Goal: Information Seeking & Learning: Learn about a topic

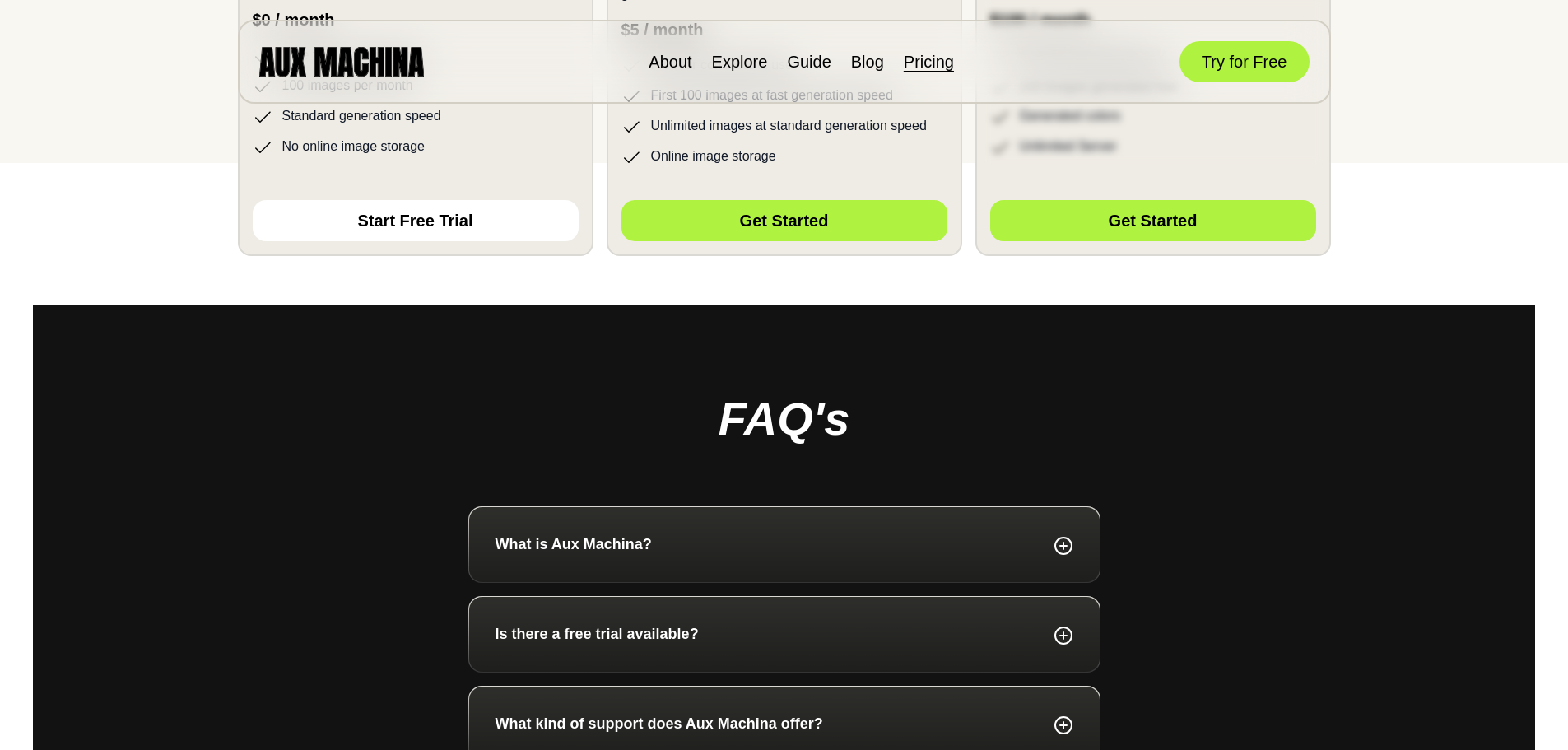
scroll to position [823, 0]
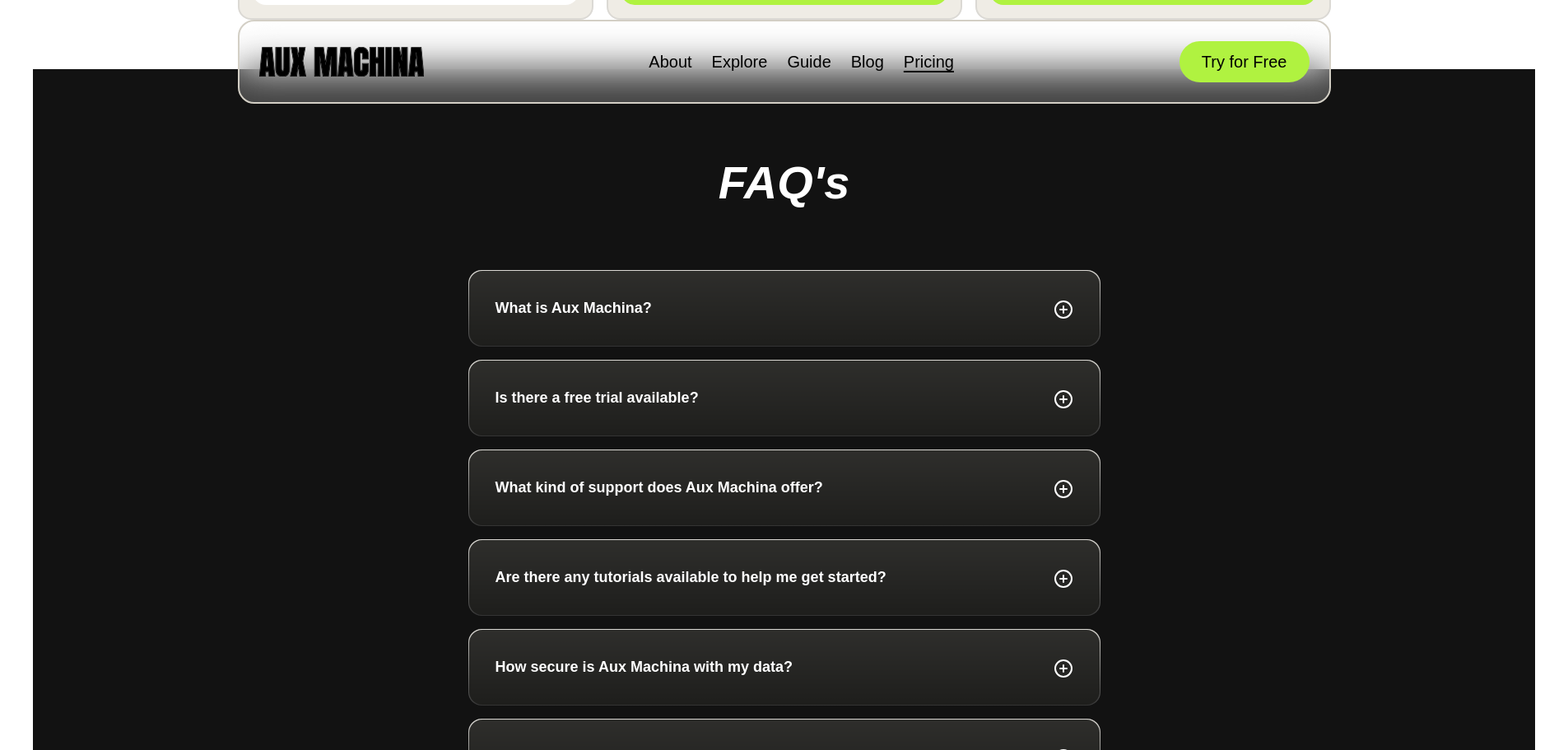
click at [536, 416] on div "Is there a free trial available?" at bounding box center [784, 399] width 631 height 75
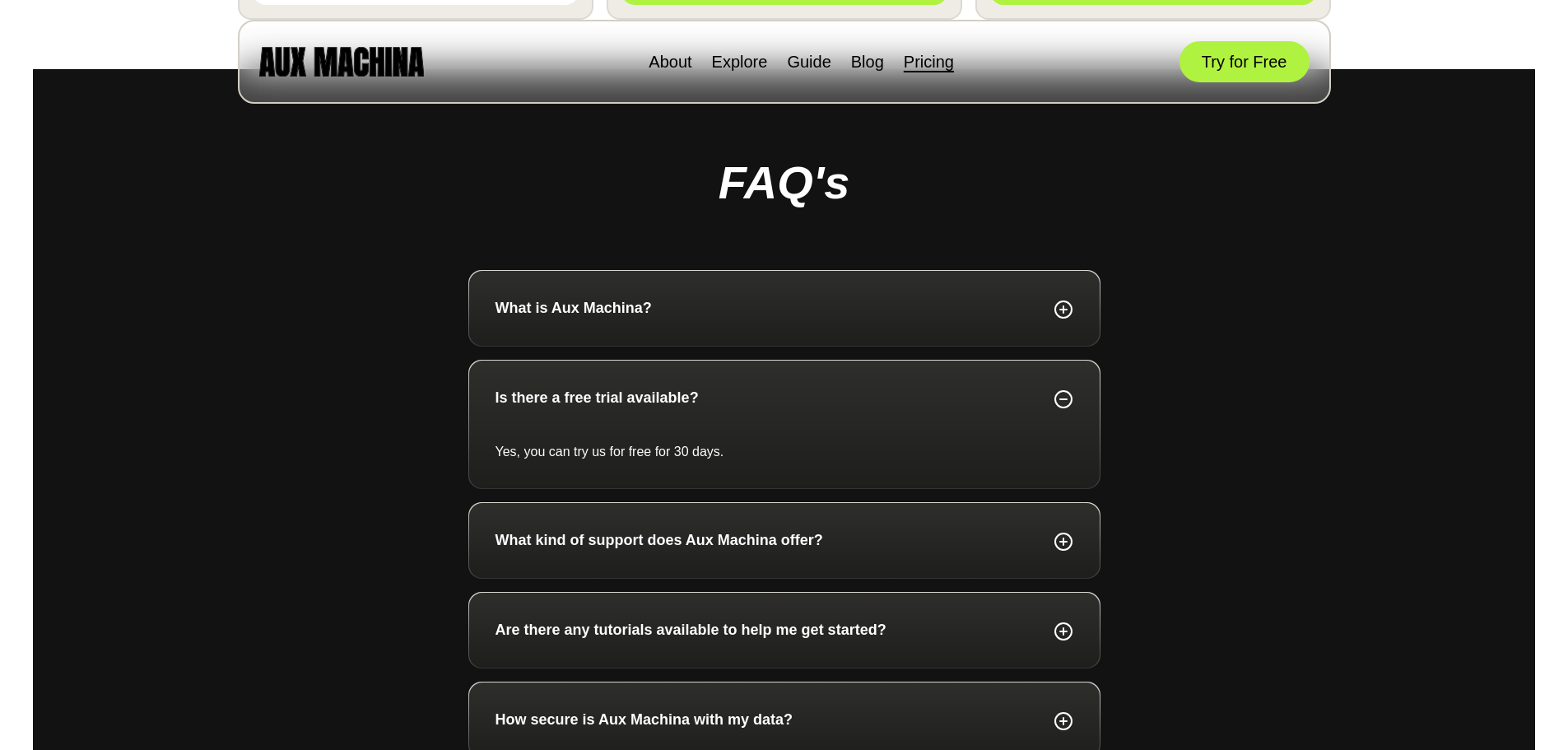
click at [540, 407] on p "Is there a free trial available?" at bounding box center [597, 398] width 203 height 22
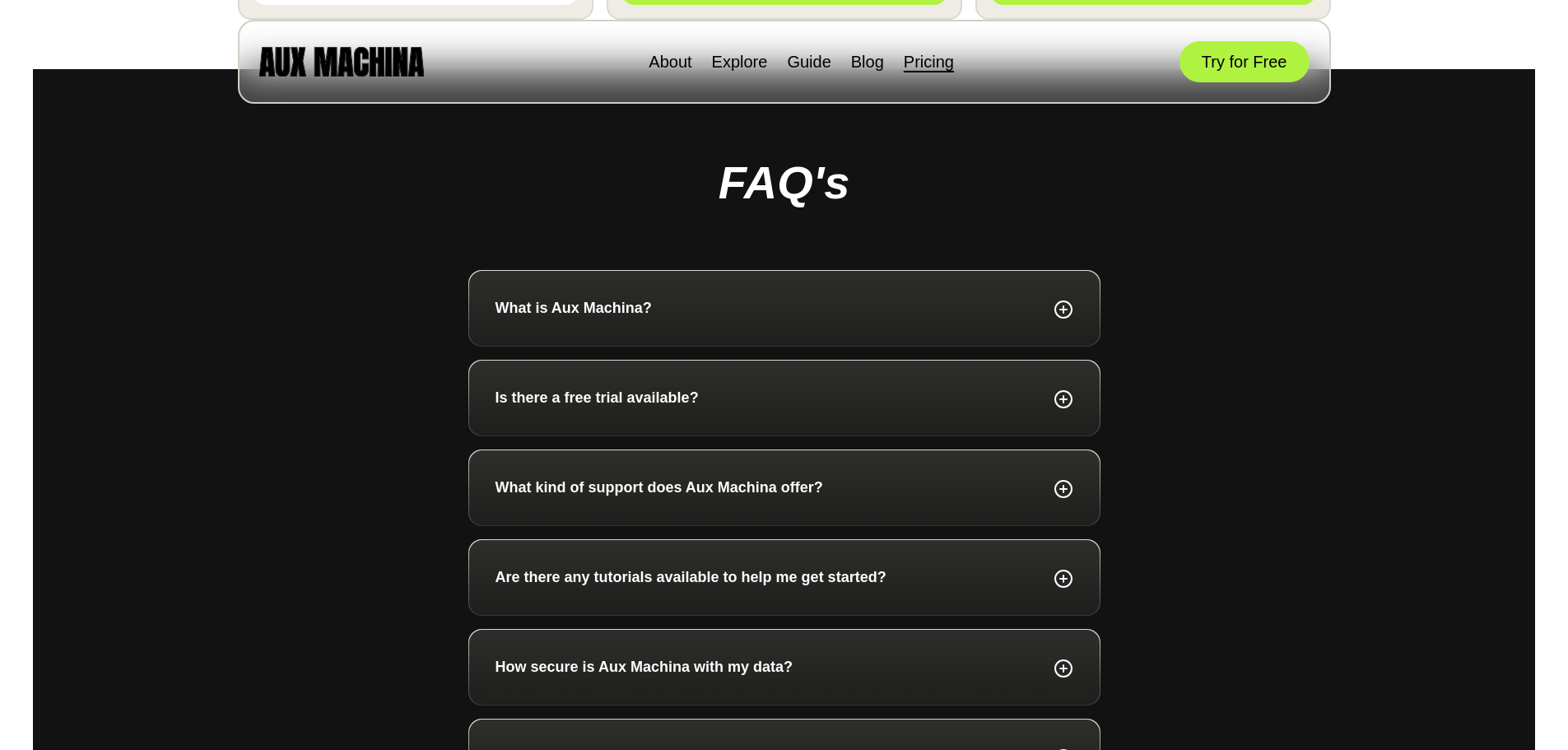
click at [539, 406] on p "Is there a free trial available?" at bounding box center [597, 398] width 203 height 22
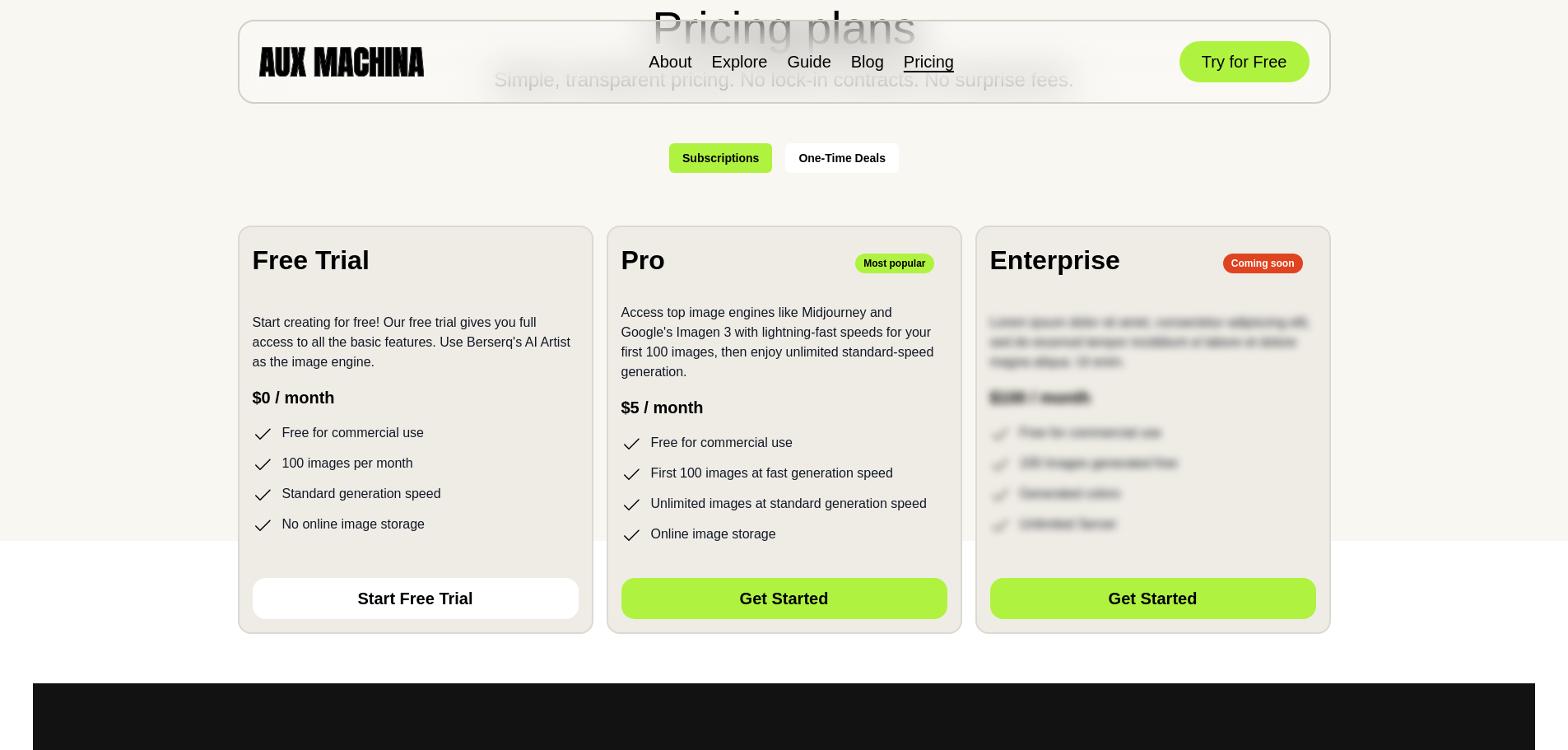
scroll to position [0, 0]
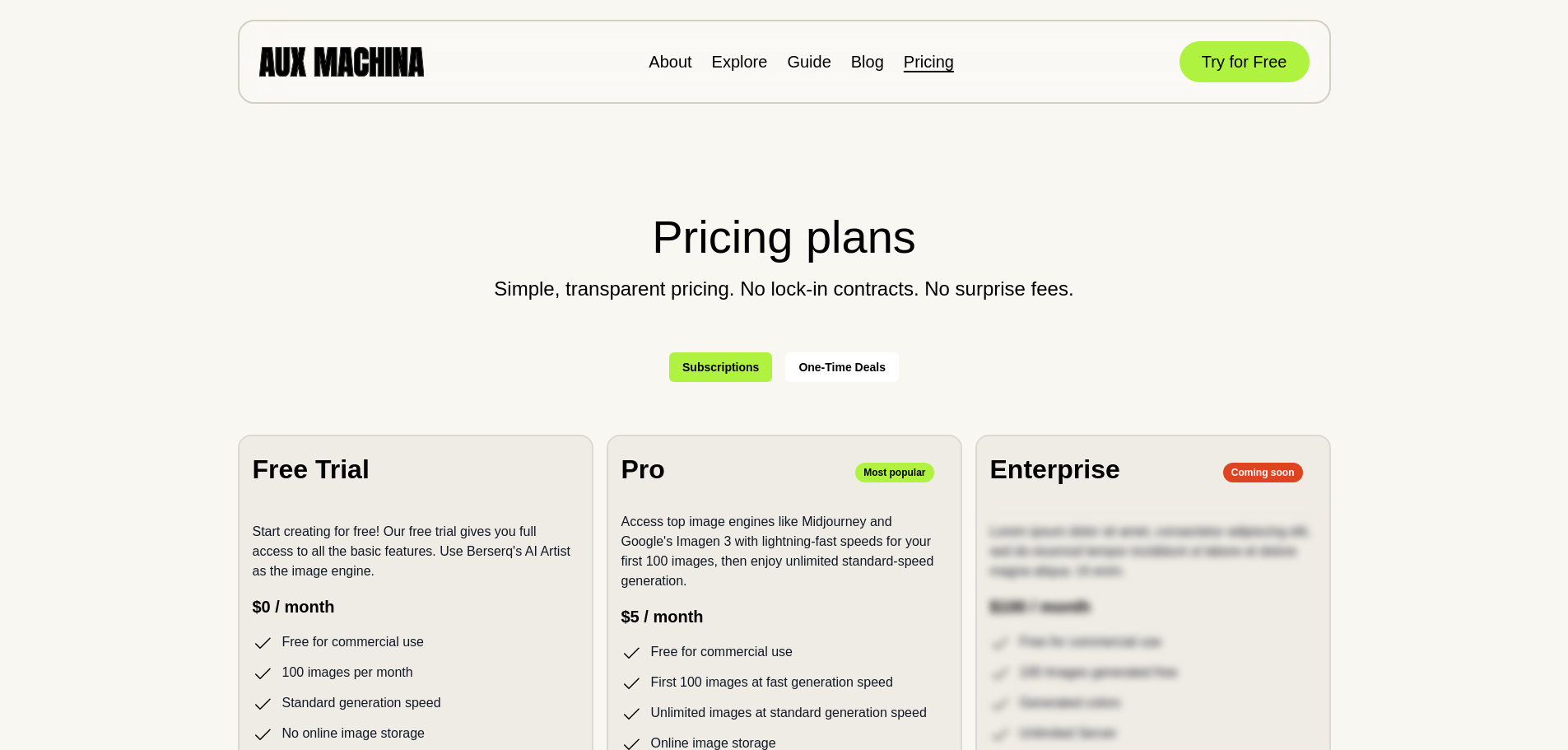
click at [409, 71] on img at bounding box center [341, 61] width 165 height 29
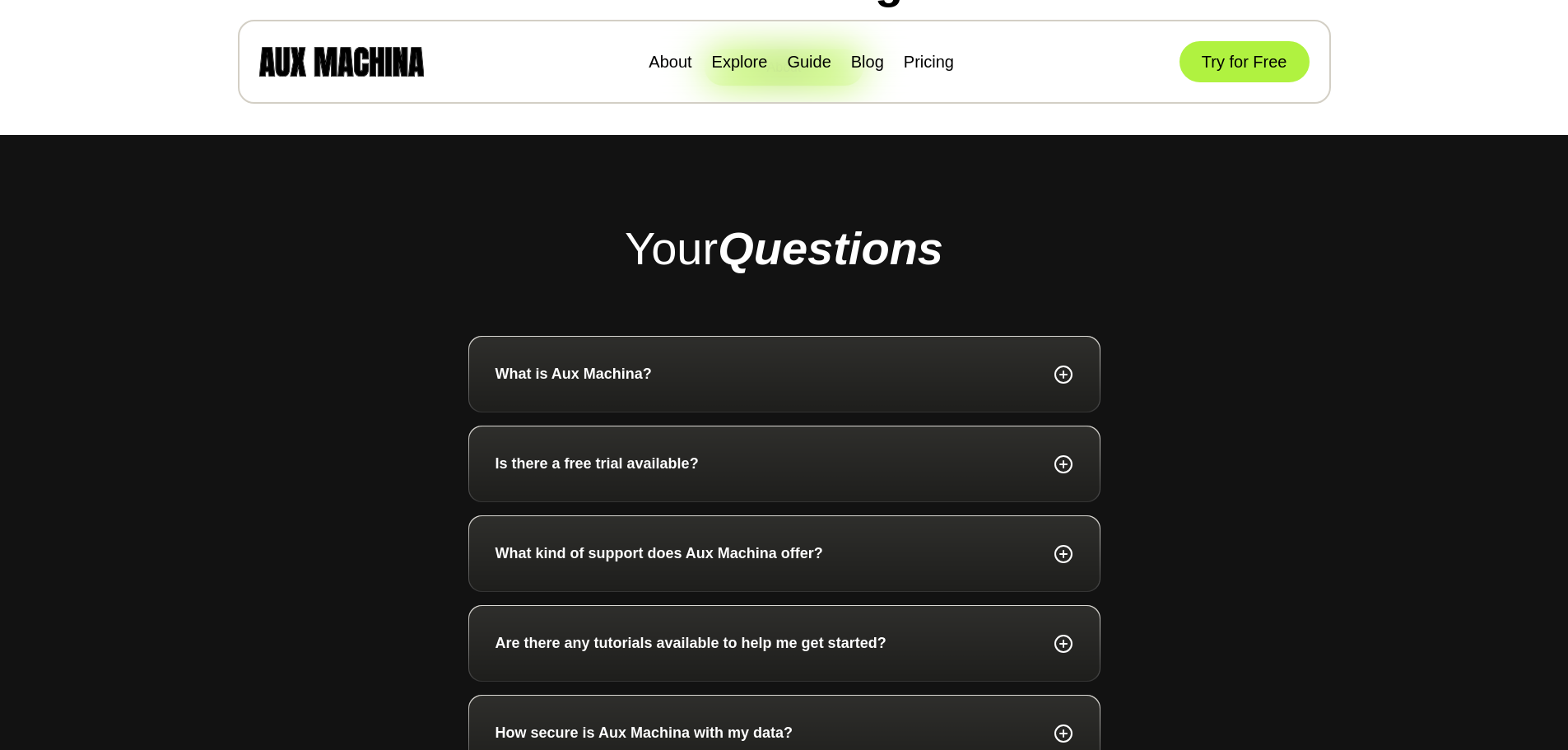
scroll to position [4612, 0]
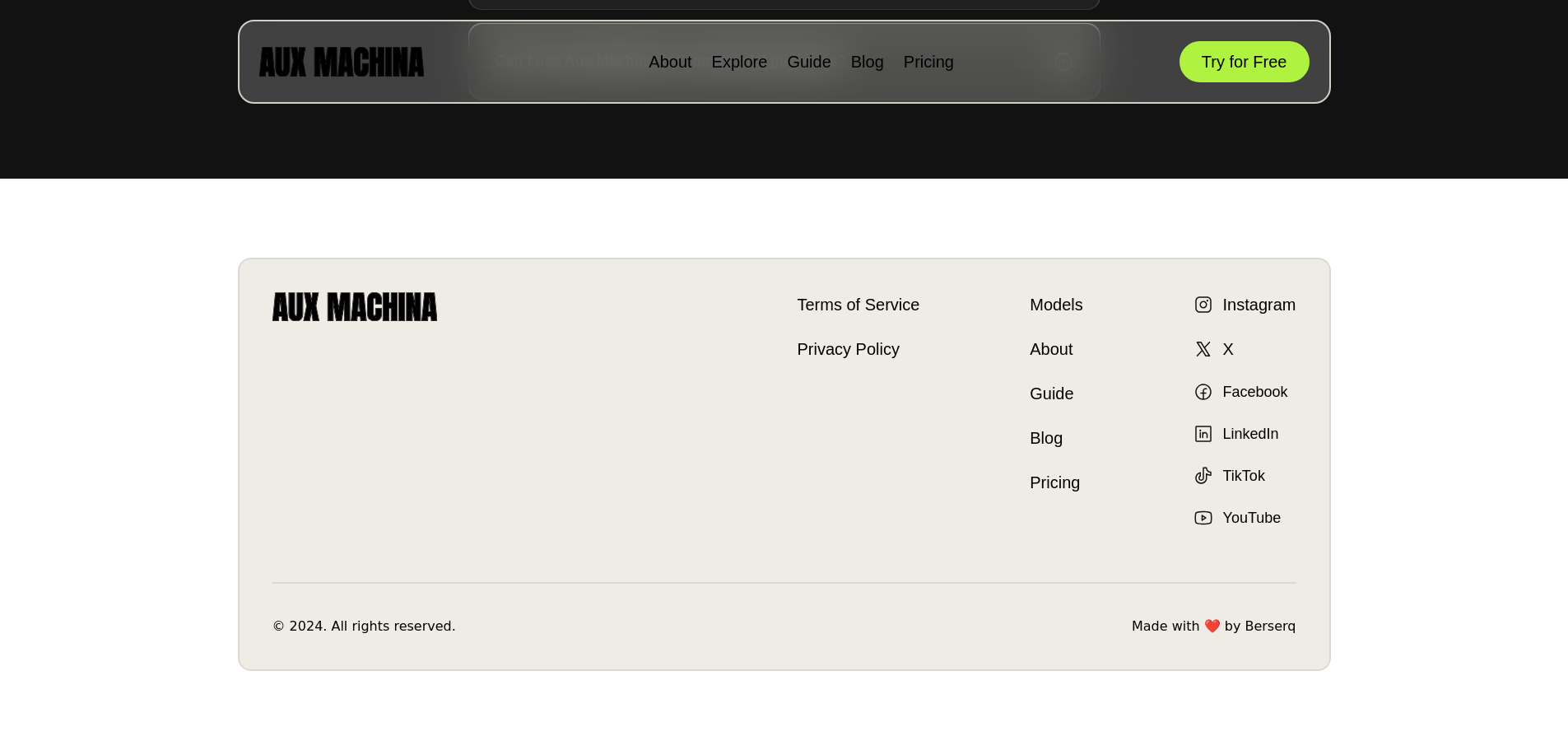
scroll to position [5683, 0]
